Goal: Information Seeking & Learning: Compare options

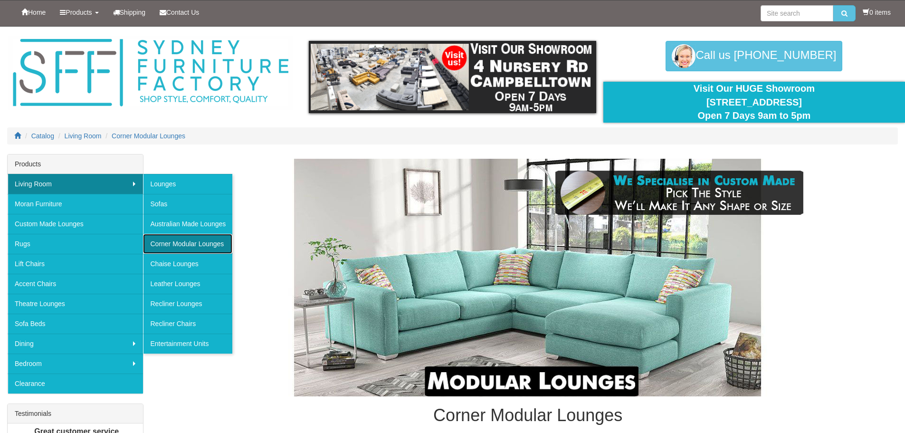
click at [192, 245] on link "Corner Modular Lounges" at bounding box center [187, 244] width 89 height 20
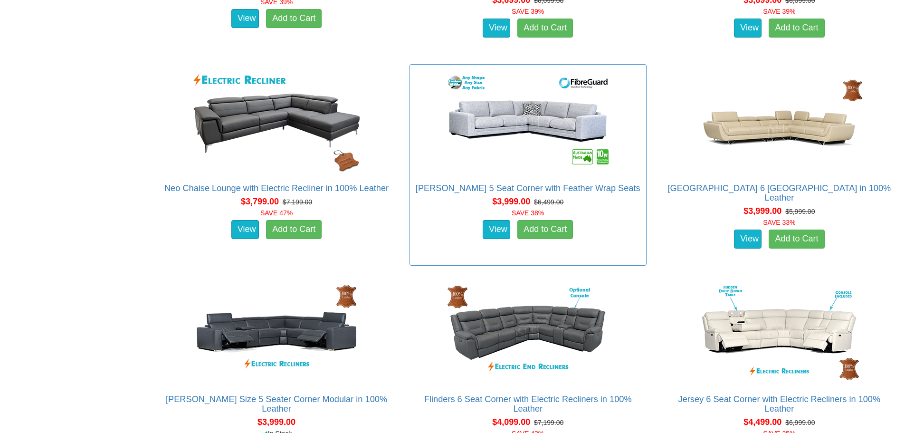
scroll to position [2043, 0]
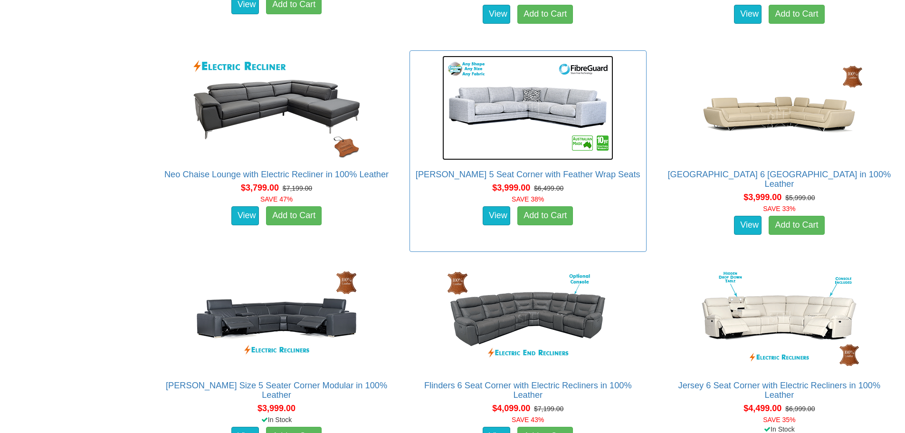
click at [527, 97] on img at bounding box center [527, 108] width 171 height 105
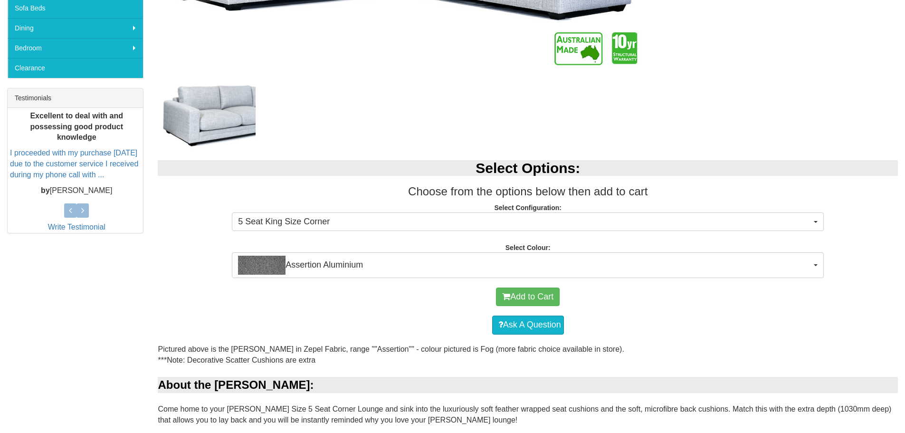
scroll to position [333, 0]
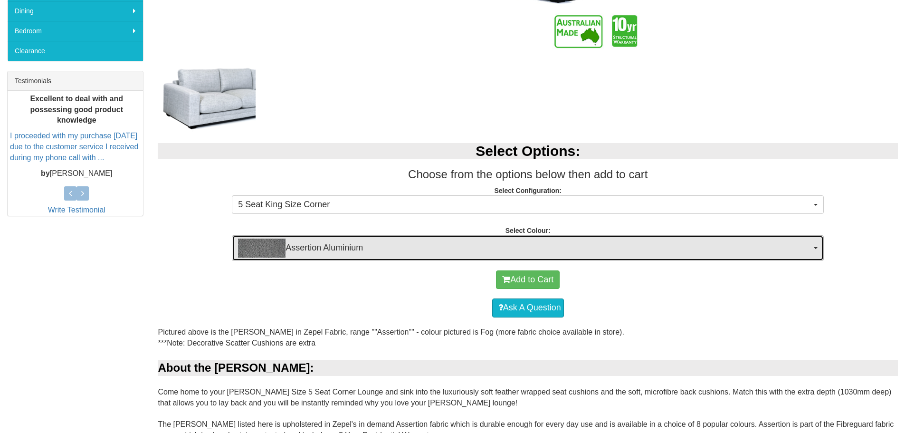
click at [812, 247] on button "Assertion Aluminium" at bounding box center [528, 248] width 592 height 26
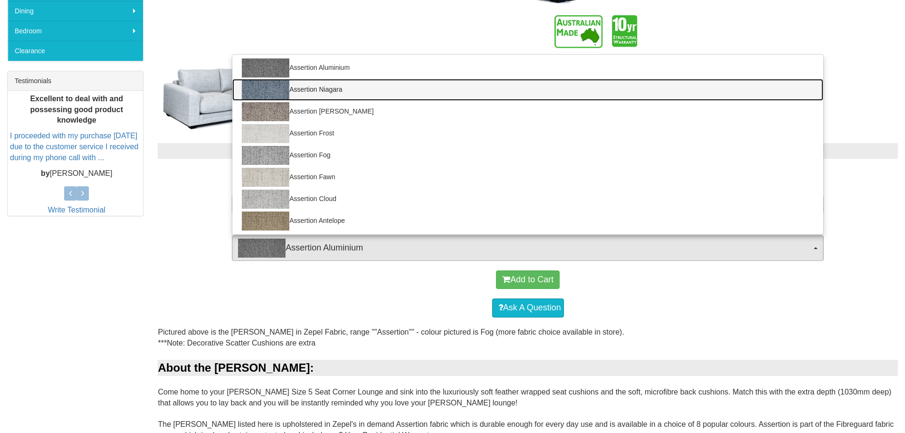
click at [341, 89] on link "Assertion Niagara" at bounding box center [527, 90] width 591 height 22
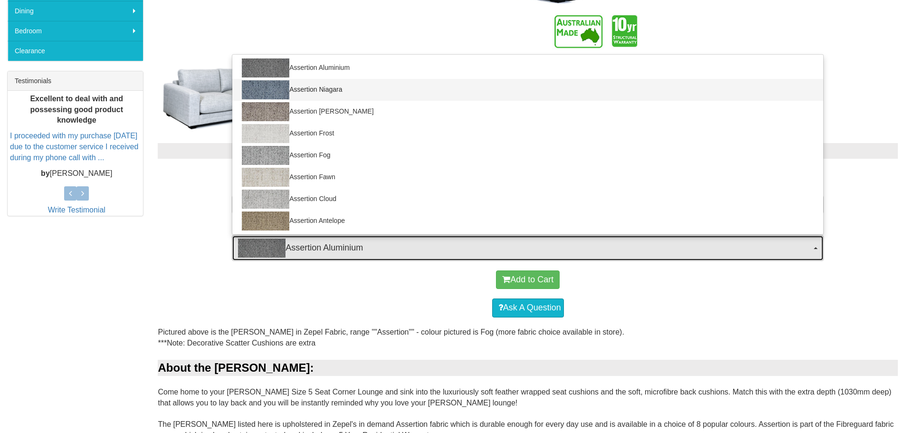
select select "1982"
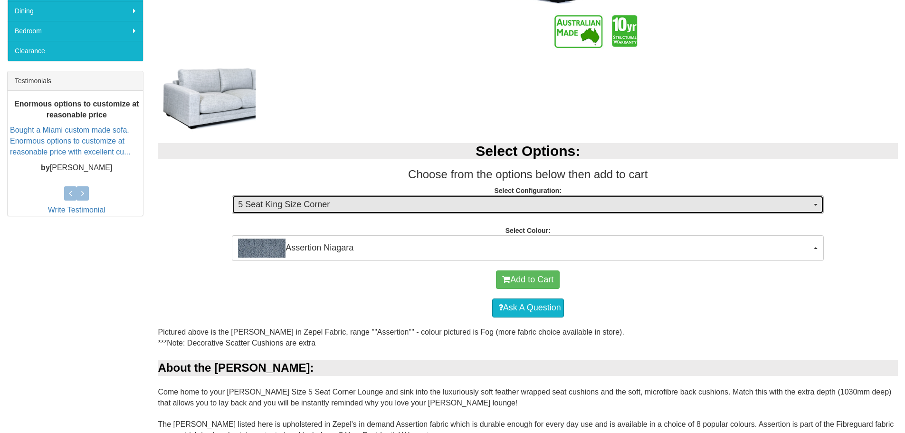
click at [812, 198] on button "5 Seat King Size Corner" at bounding box center [528, 204] width 592 height 19
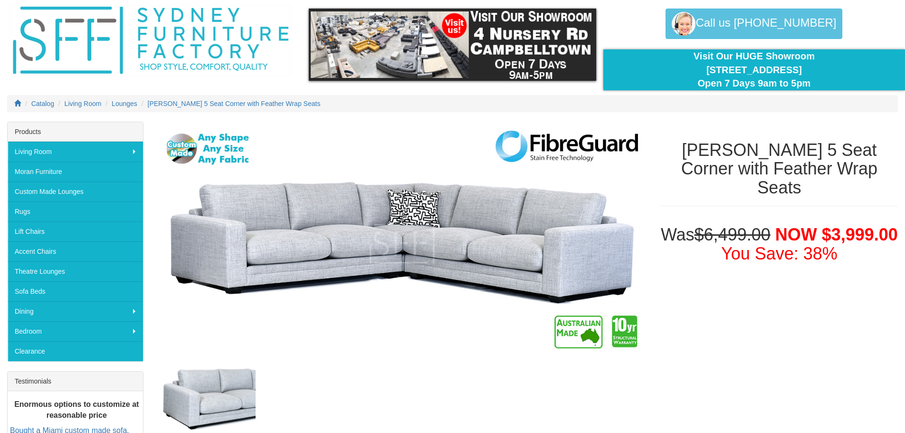
scroll to position [95, 0]
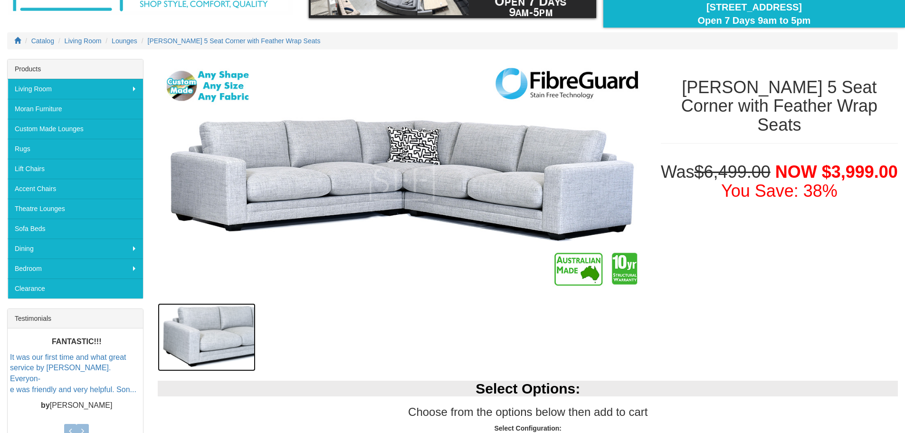
click at [227, 329] on img at bounding box center [207, 337] width 98 height 68
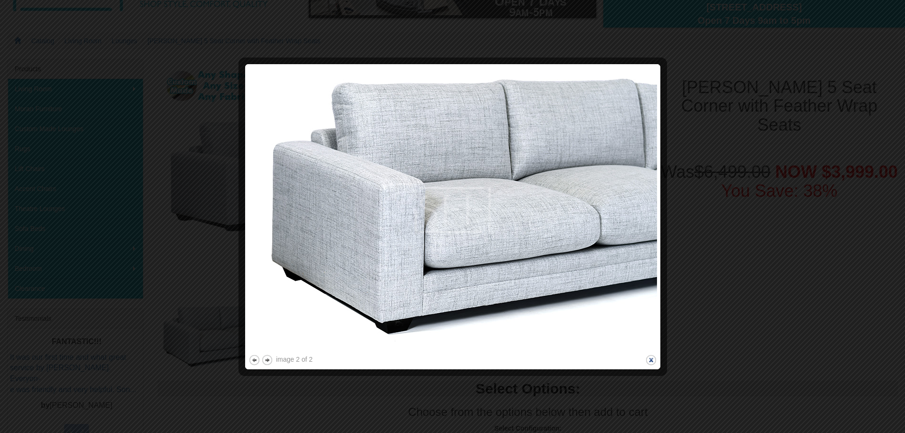
click at [653, 362] on button "close" at bounding box center [651, 360] width 12 height 12
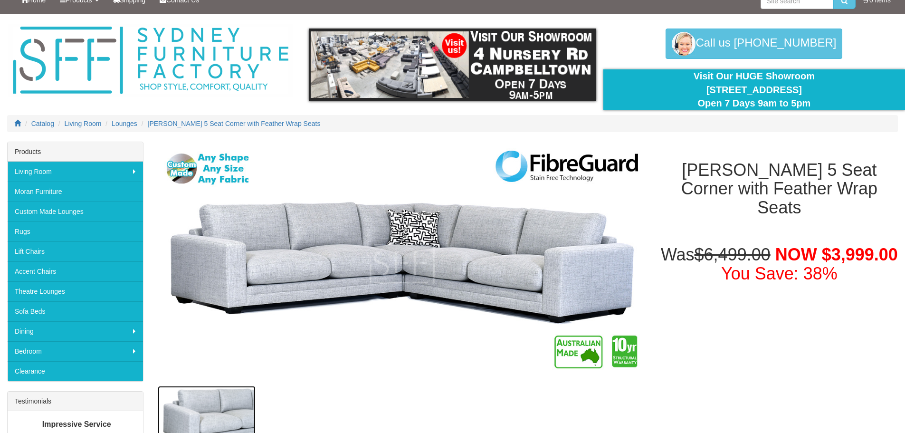
scroll to position [0, 0]
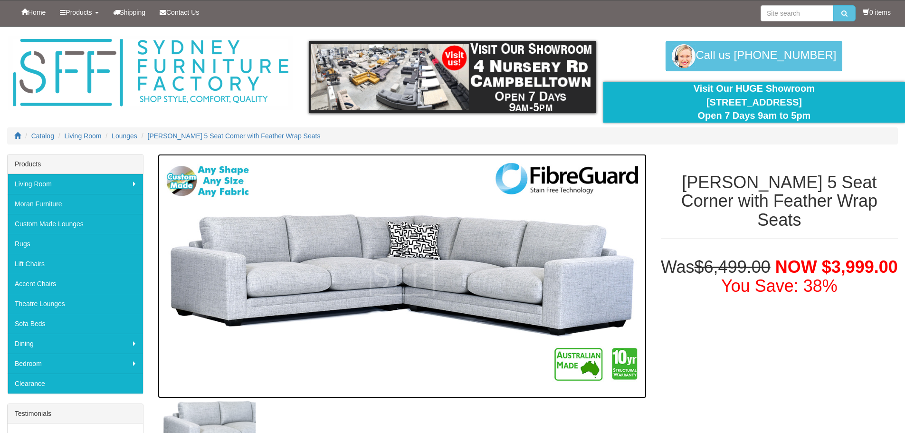
click at [513, 288] on img at bounding box center [402, 276] width 488 height 244
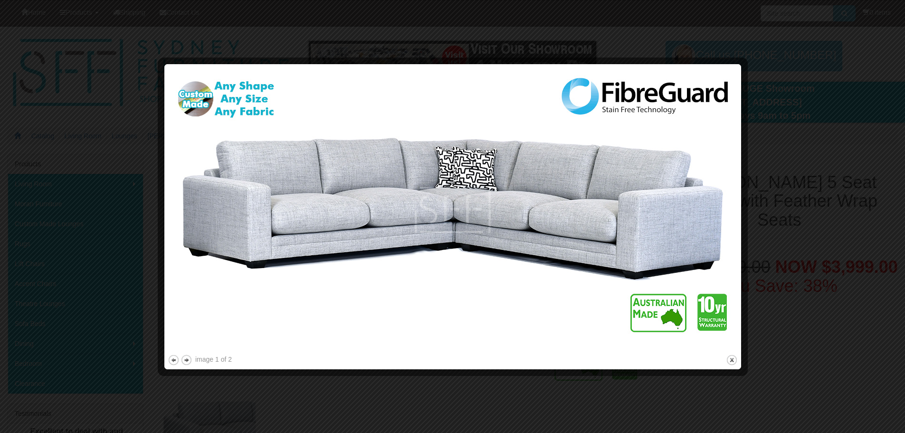
click at [818, 157] on div at bounding box center [452, 216] width 905 height 433
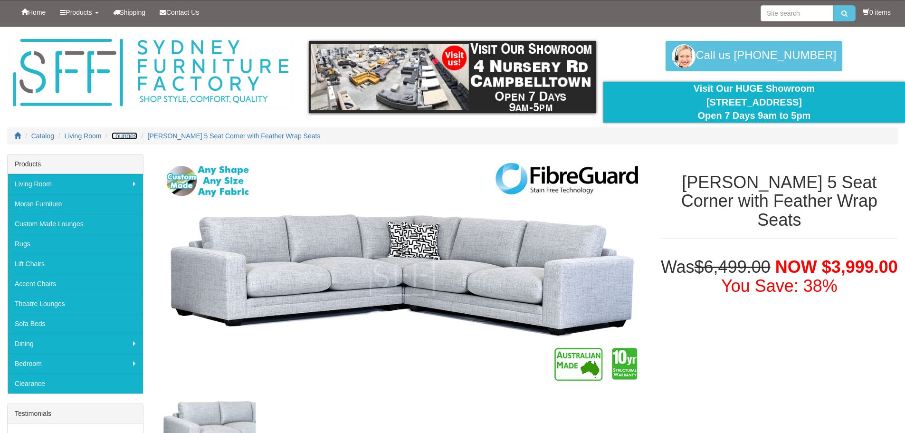
click at [123, 134] on span "Lounges" at bounding box center [125, 136] width 26 height 8
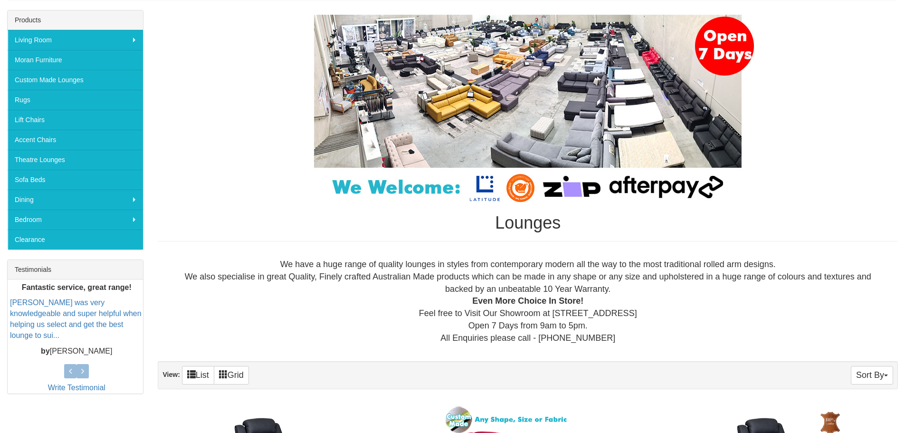
scroll to position [143, 0]
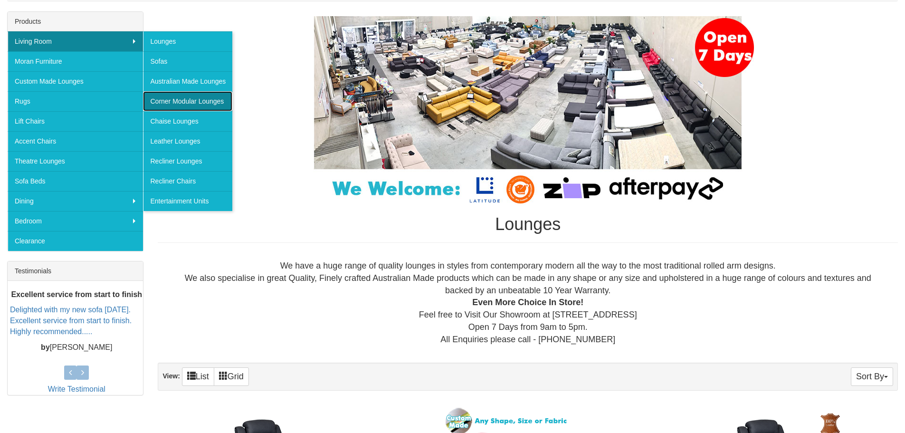
click at [180, 101] on link "Corner Modular Lounges" at bounding box center [187, 101] width 89 height 20
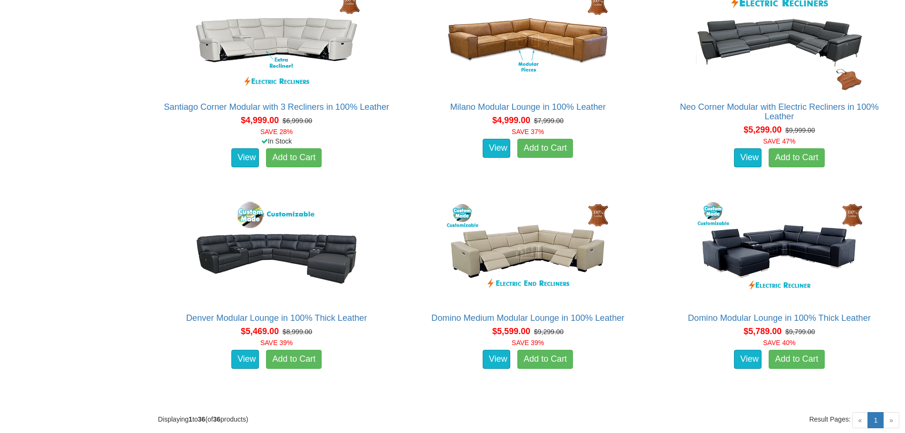
scroll to position [2553, 0]
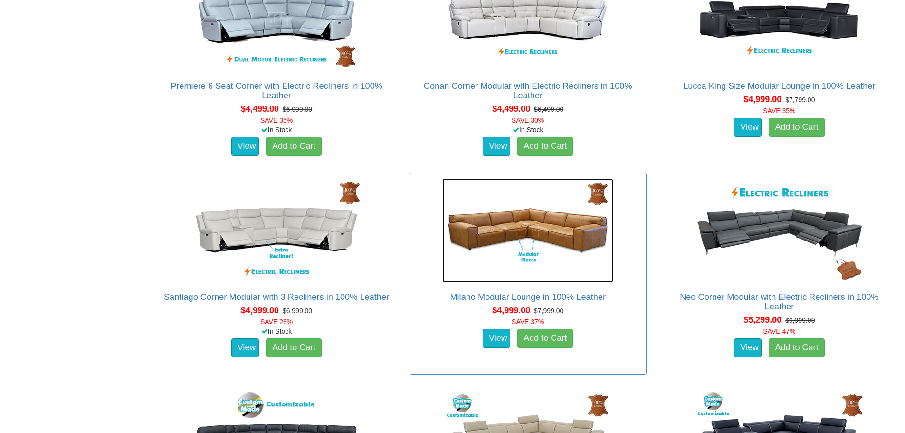
click at [546, 229] on img at bounding box center [527, 230] width 171 height 105
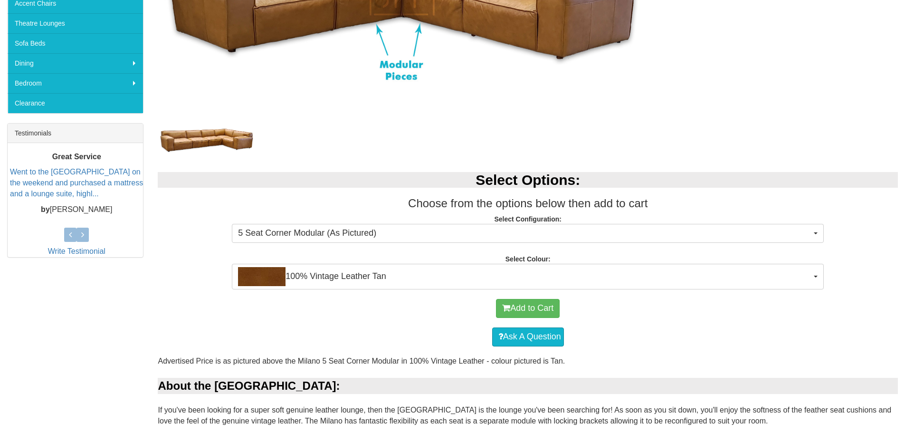
scroll to position [285, 0]
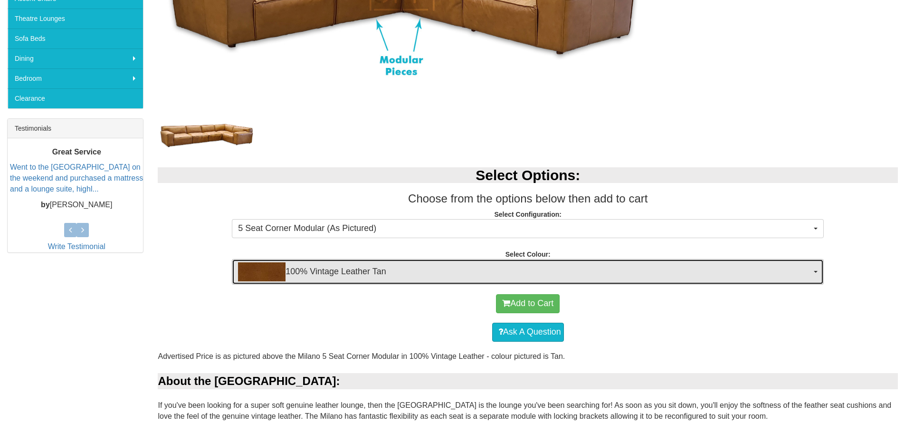
click at [816, 269] on button "100% Vintage Leather Tan" at bounding box center [528, 272] width 592 height 26
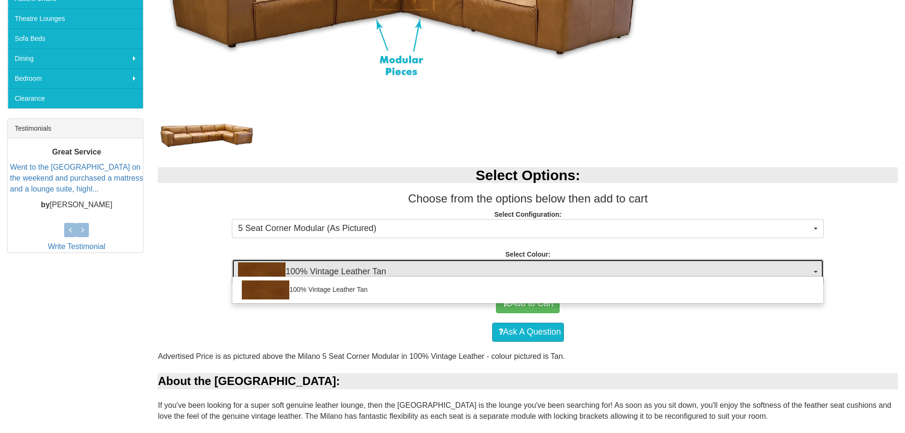
click at [815, 269] on button "100% Vintage Leather Tan" at bounding box center [528, 272] width 592 height 26
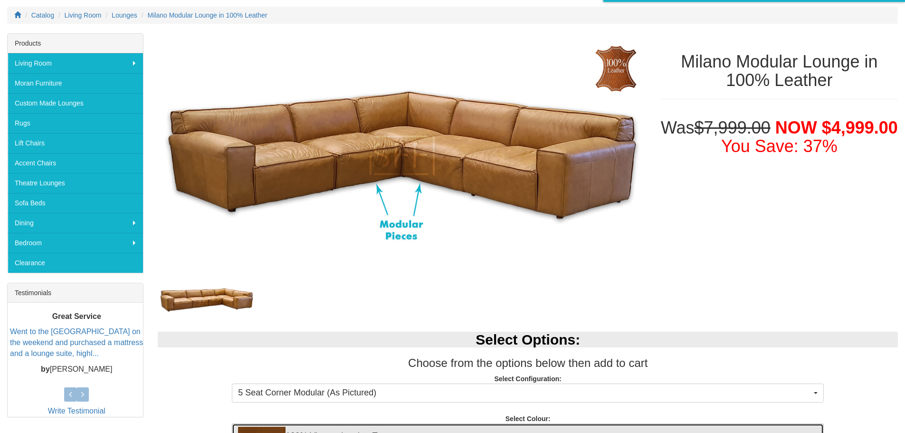
scroll to position [95, 0]
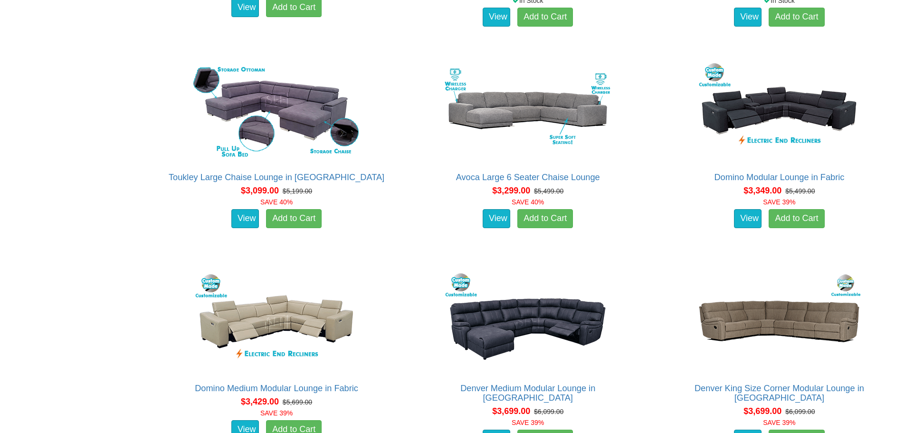
scroll to position [1603, 0]
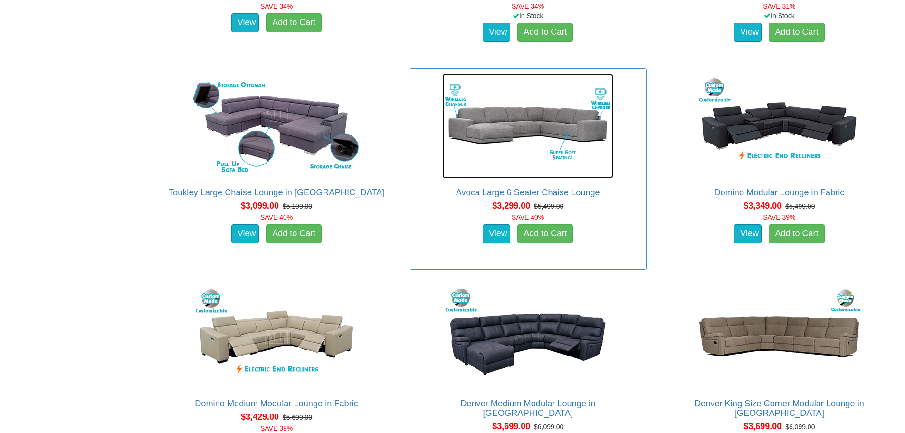
click at [549, 131] on img at bounding box center [527, 126] width 171 height 105
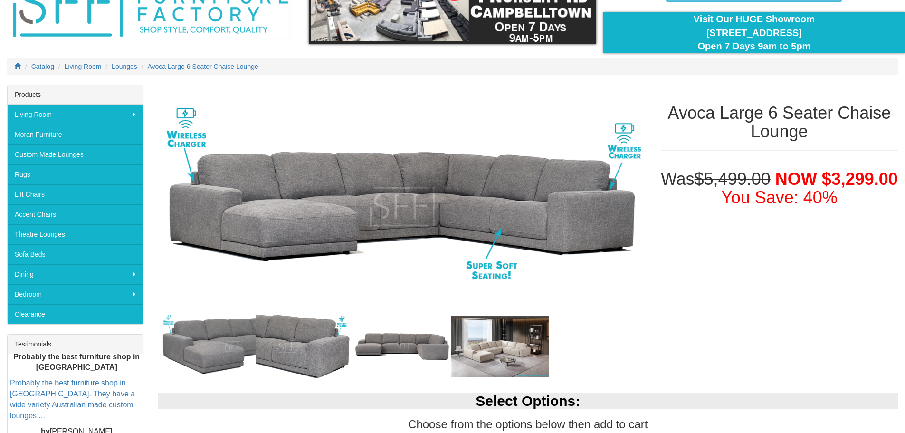
scroll to position [143, 0]
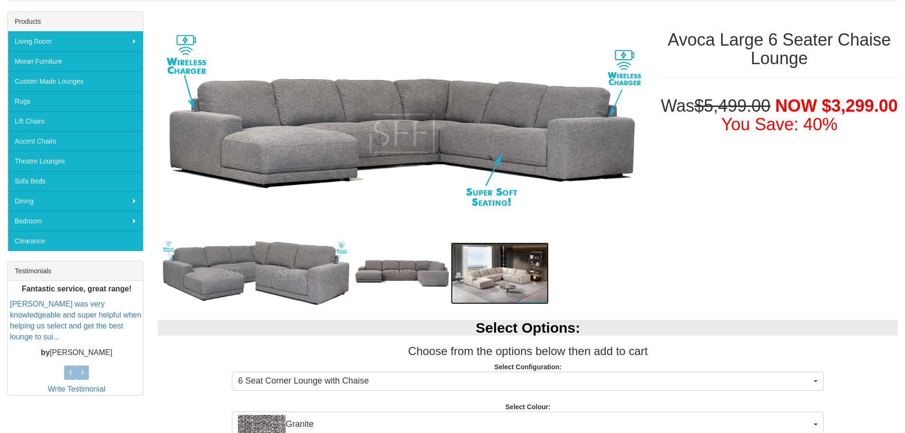
click at [510, 267] on img at bounding box center [500, 273] width 98 height 62
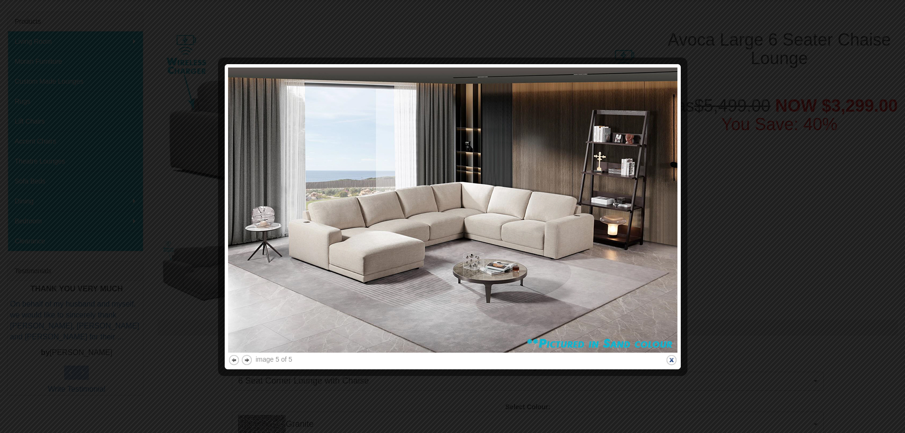
click at [671, 361] on button "close" at bounding box center [672, 360] width 12 height 12
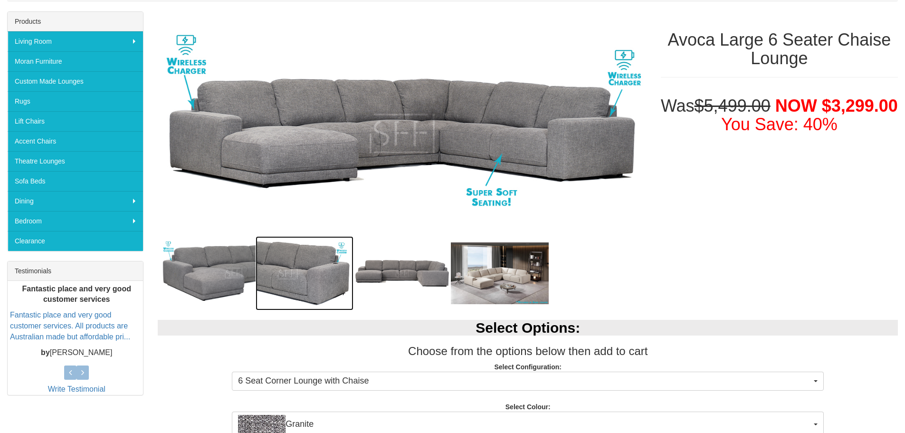
click at [285, 269] on img at bounding box center [305, 273] width 98 height 74
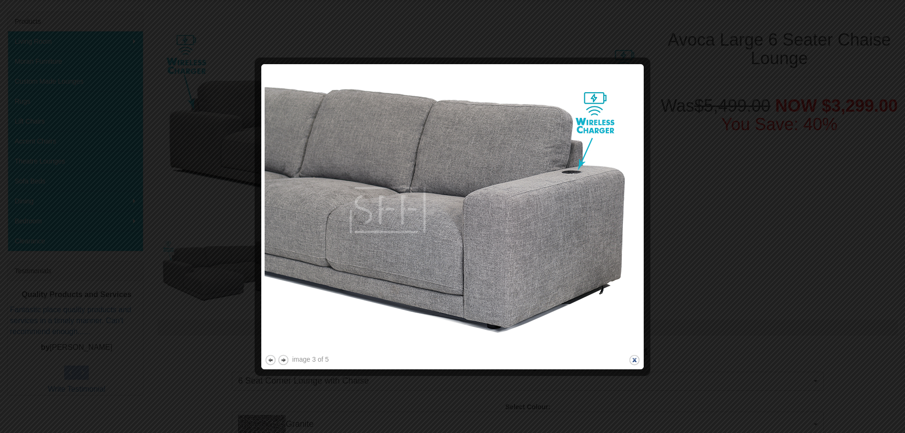
click at [634, 361] on button "close" at bounding box center [635, 360] width 12 height 12
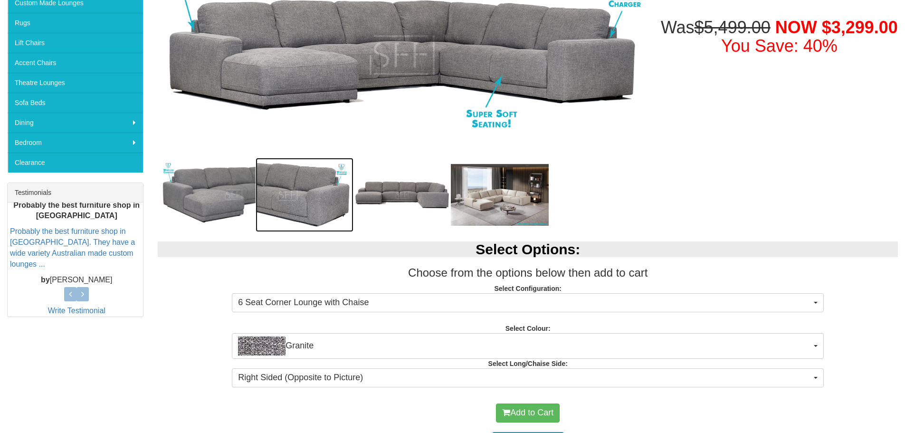
scroll to position [238, 0]
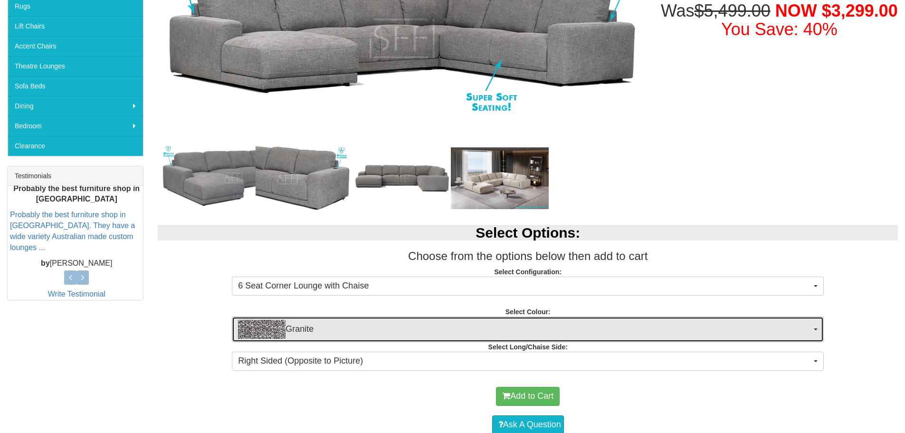
click at [816, 330] on button "Granite" at bounding box center [528, 329] width 592 height 26
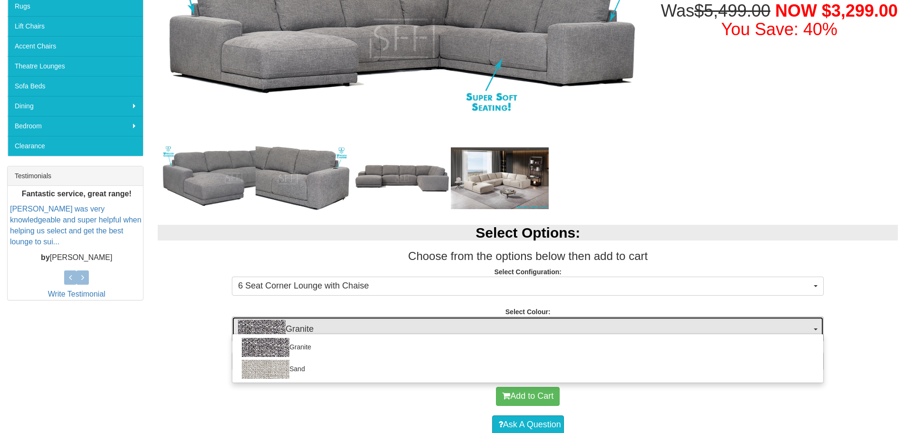
click at [816, 330] on span "button" at bounding box center [816, 329] width 4 height 2
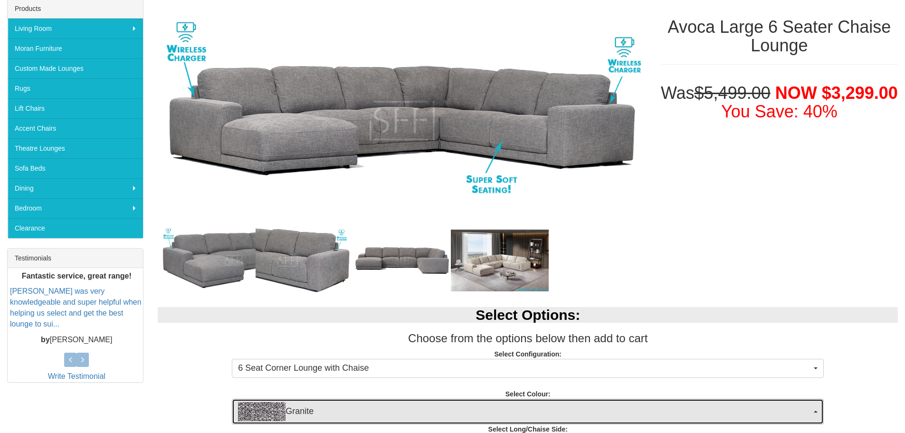
scroll to position [143, 0]
